Goal: Task Accomplishment & Management: Manage account settings

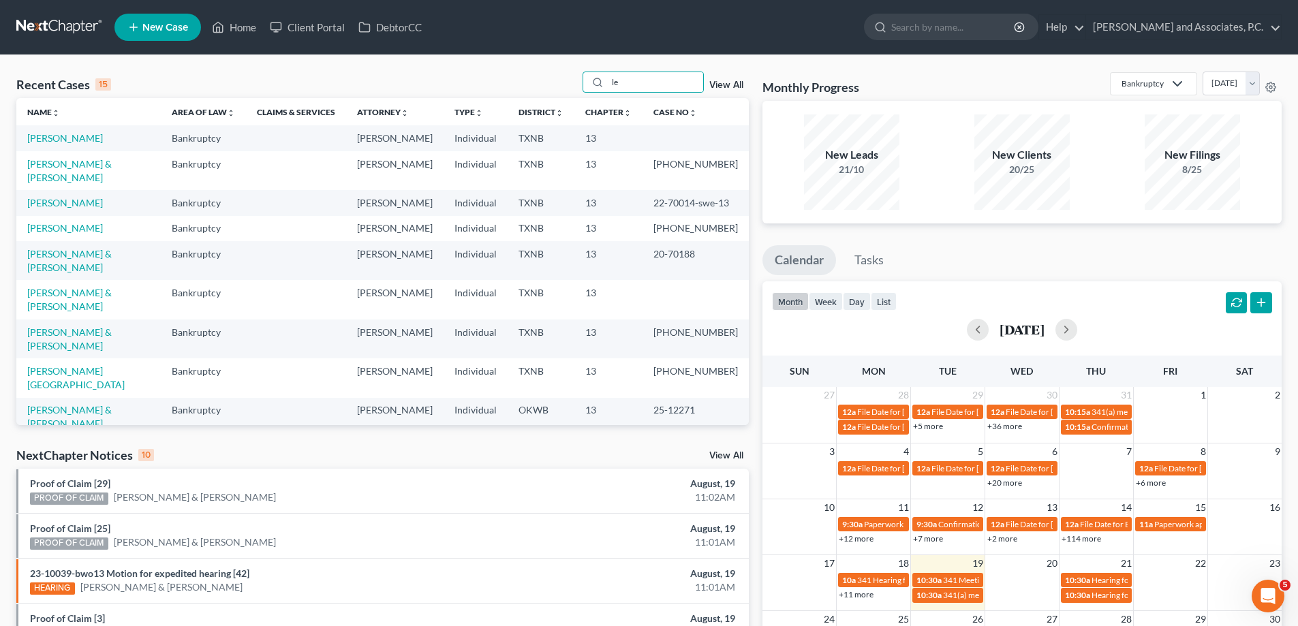
type input "l"
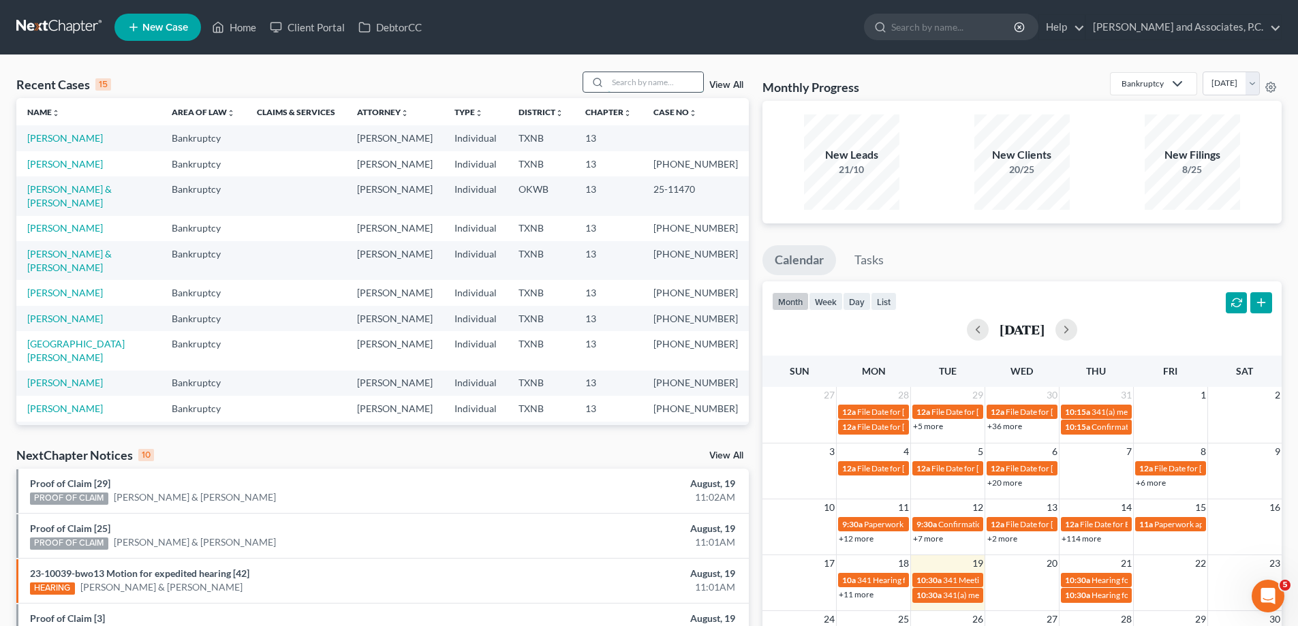
click at [651, 84] on input "search" at bounding box center [655, 82] width 95 height 20
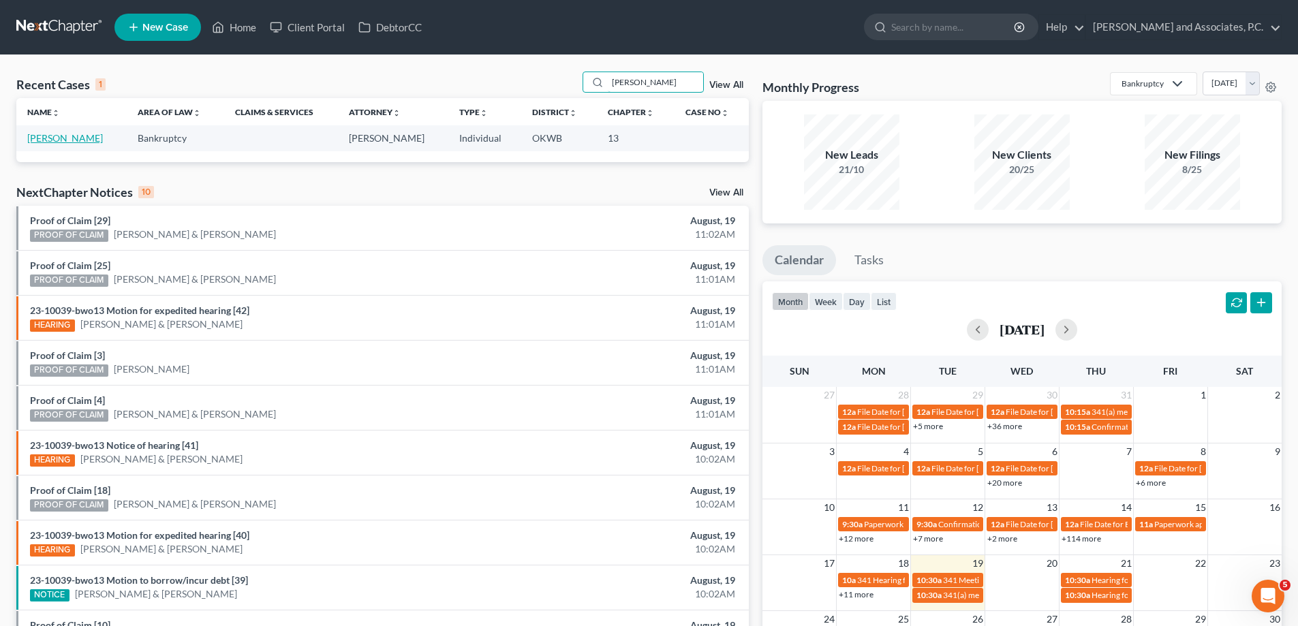
type input "[PERSON_NAME]"
click at [40, 134] on link "[PERSON_NAME]" at bounding box center [65, 138] width 76 height 12
select select "7"
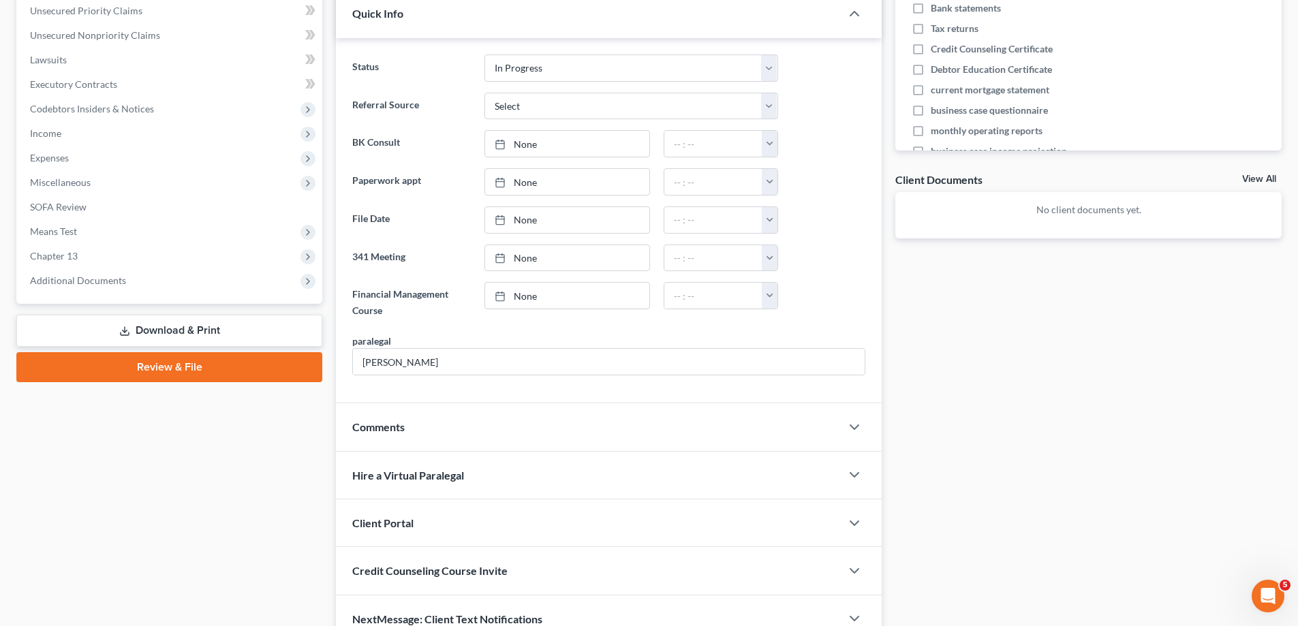
scroll to position [408, 0]
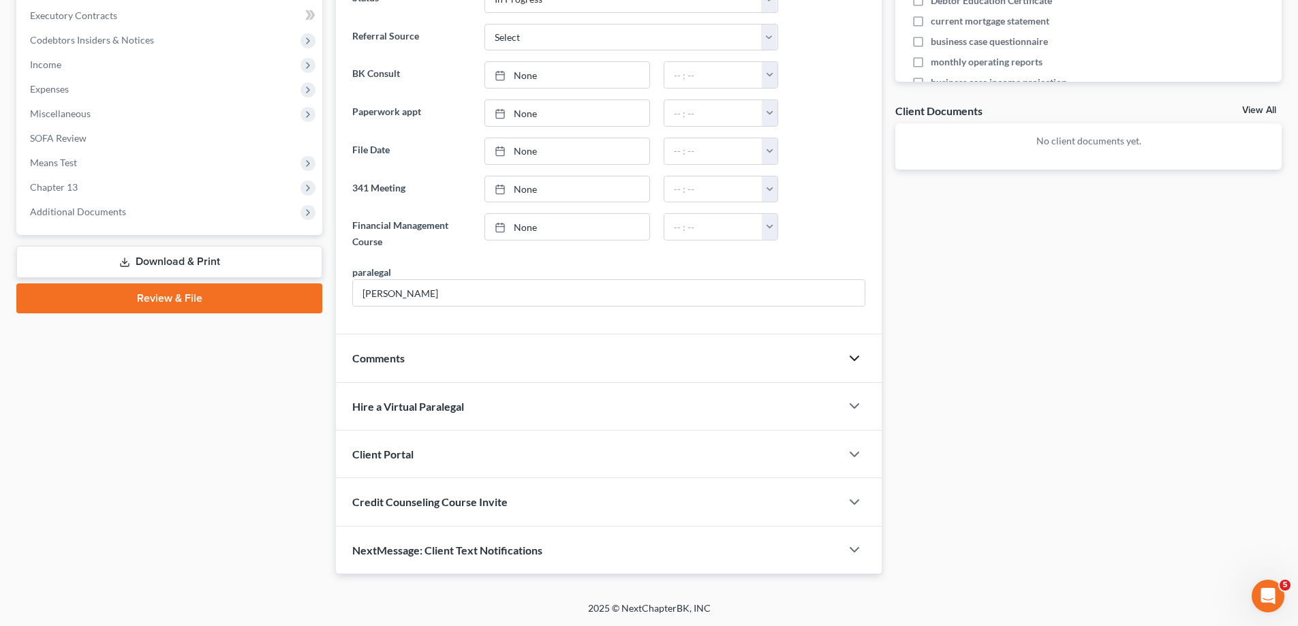
click at [858, 358] on icon "button" at bounding box center [854, 358] width 16 height 16
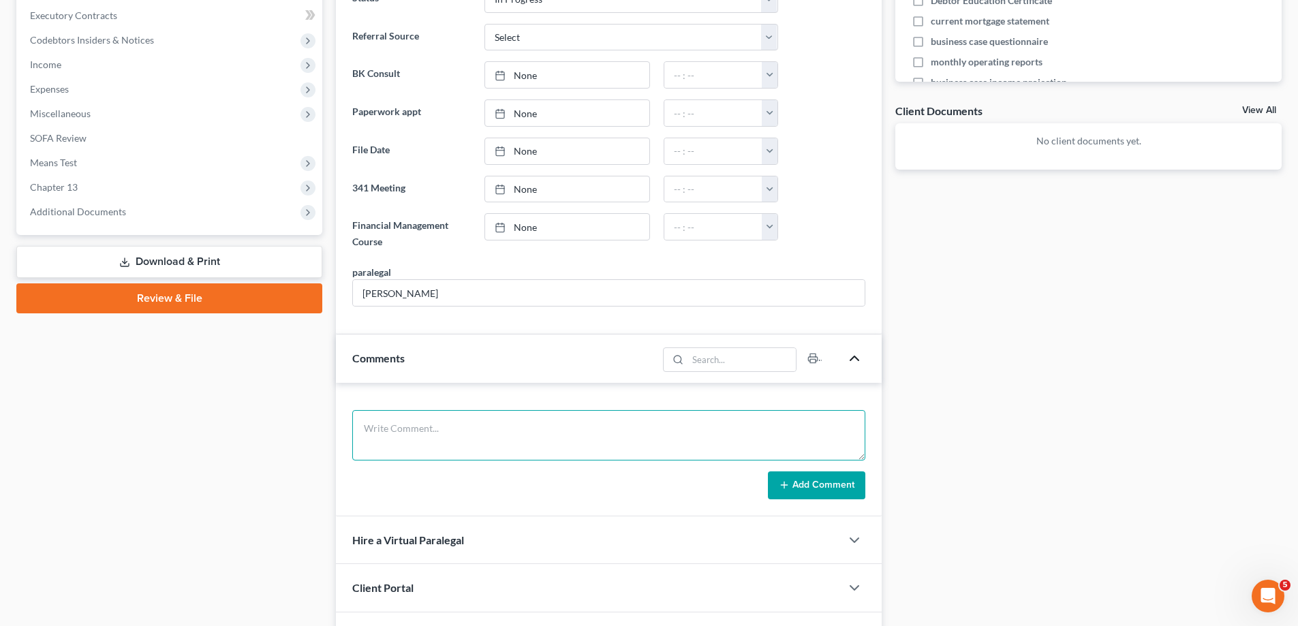
click at [730, 442] on textarea at bounding box center [608, 435] width 513 height 50
type textarea "Paid $688.00 and dropped off his paperwork, plus his Credit Counseling certific…"
click at [817, 478] on button "Add Comment" at bounding box center [816, 485] width 97 height 29
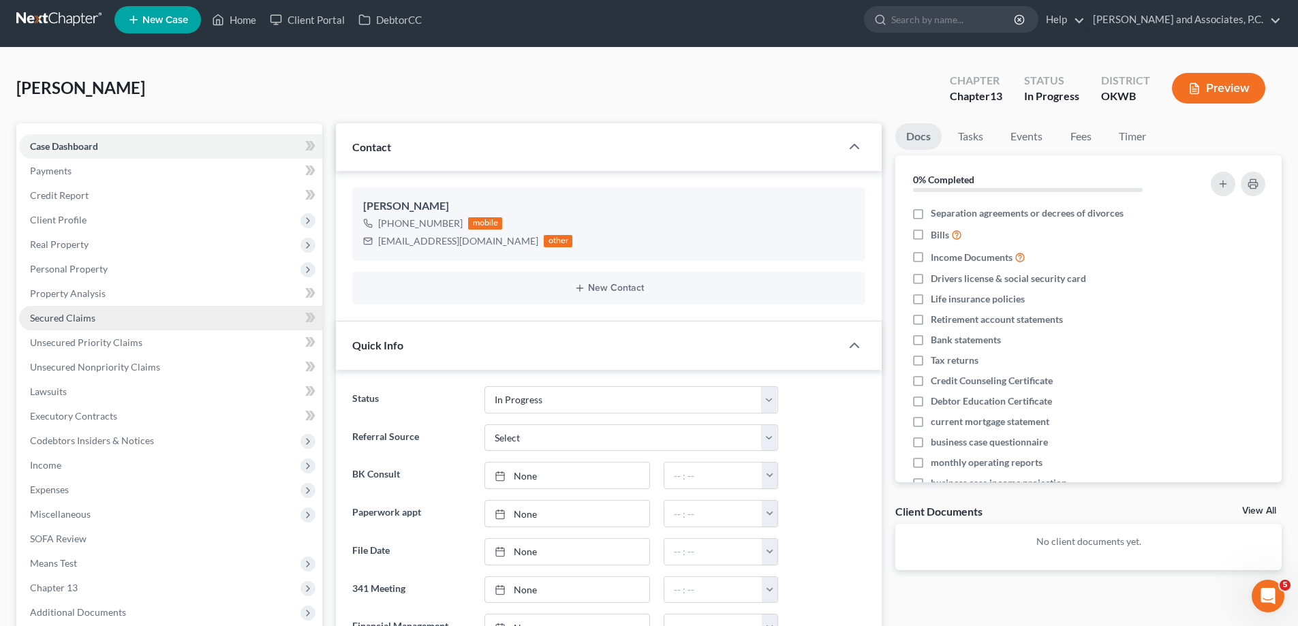
scroll to position [0, 0]
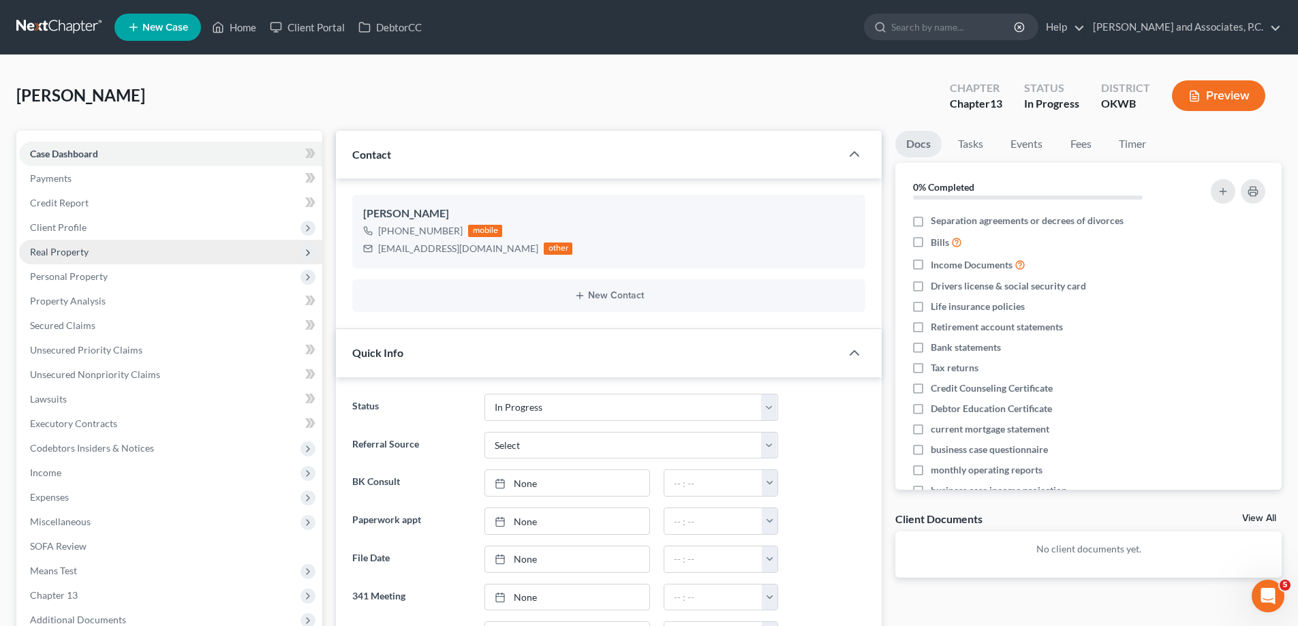
click at [88, 252] on span "Real Property" at bounding box center [170, 252] width 303 height 25
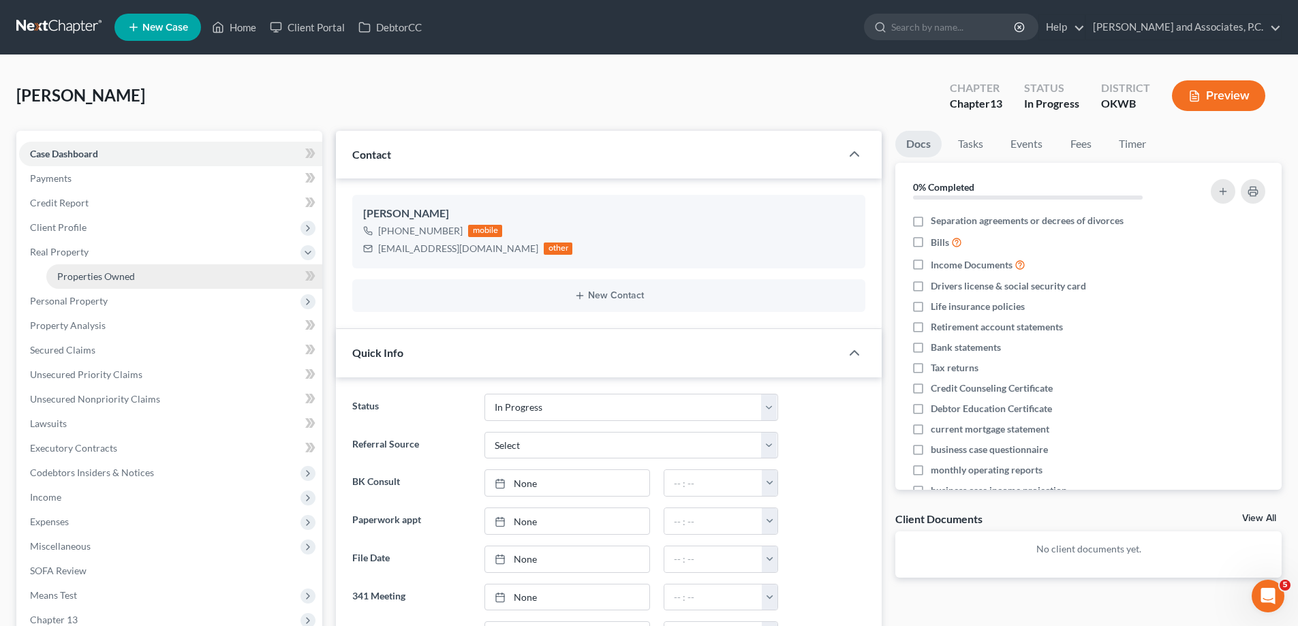
click at [98, 275] on span "Properties Owned" at bounding box center [96, 276] width 78 height 12
